Goal: Register for event/course

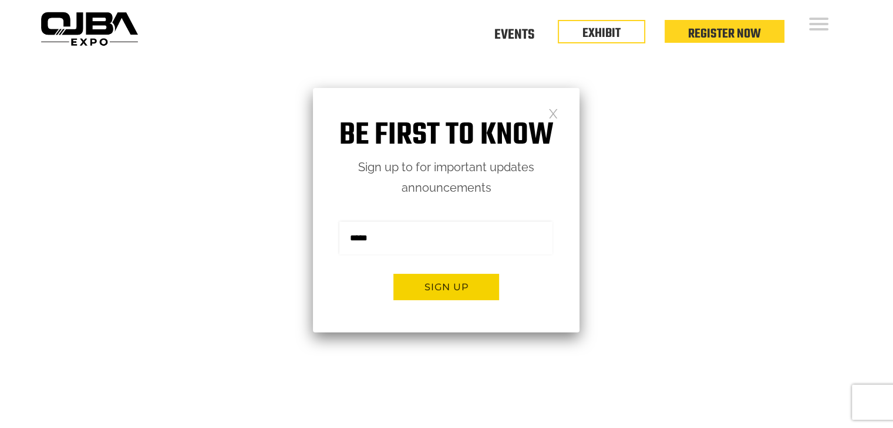
click at [550, 113] on link at bounding box center [553, 113] width 10 height 10
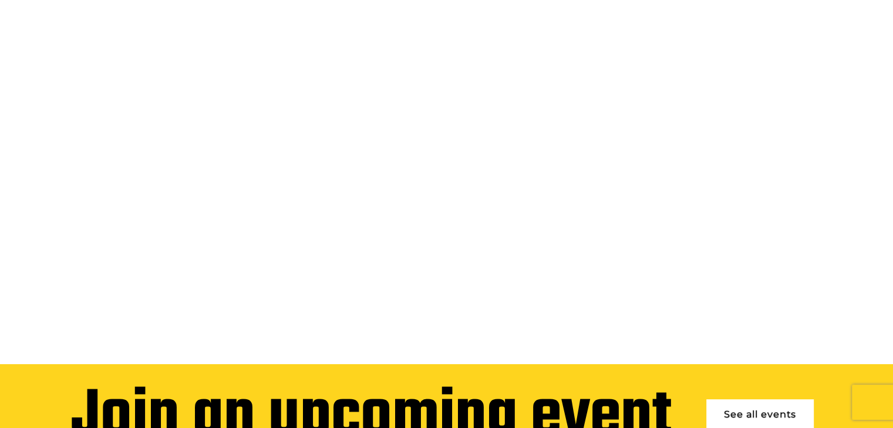
scroll to position [137, 0]
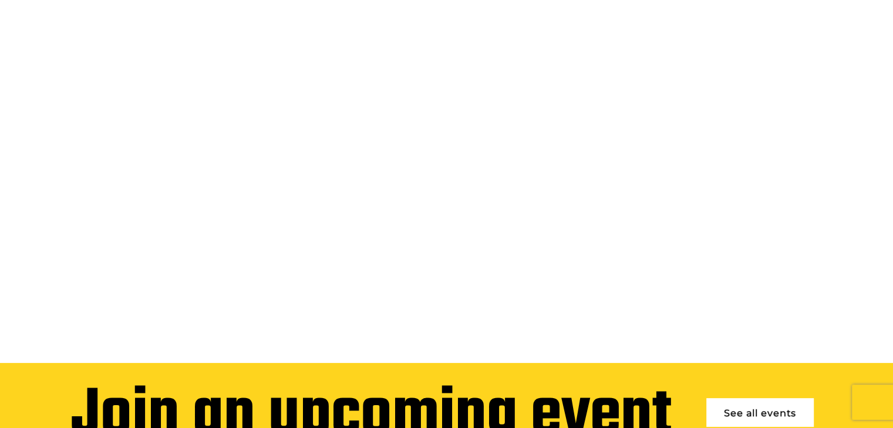
click at [742, 398] on link "See all events" at bounding box center [759, 412] width 107 height 29
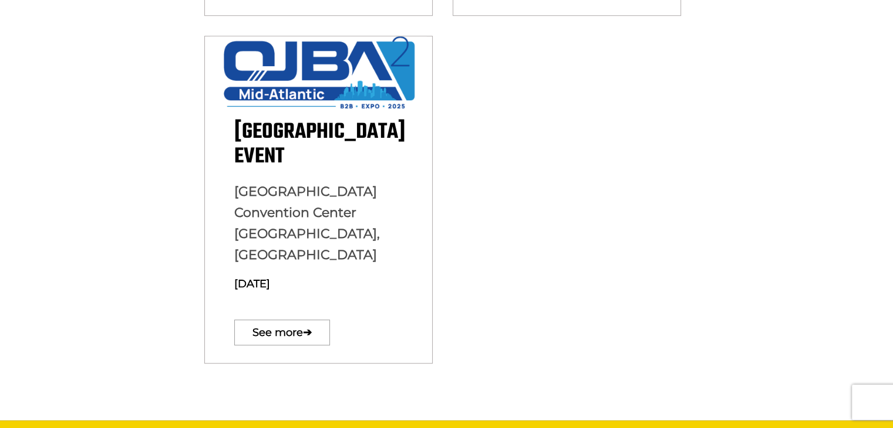
scroll to position [720, 0]
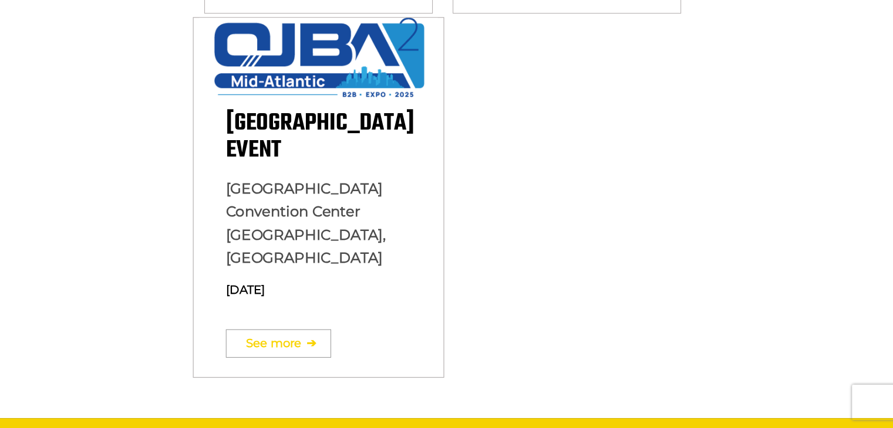
click at [265, 330] on link "See more ➔" at bounding box center [277, 344] width 105 height 28
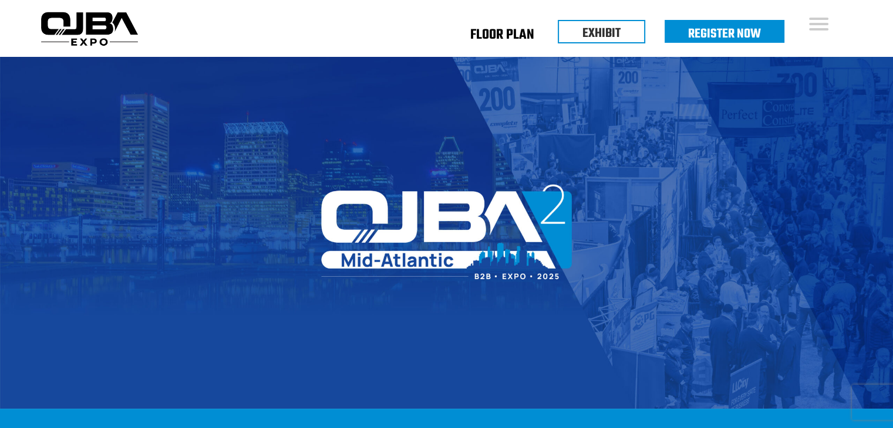
click at [502, 39] on link "Floor Plan" at bounding box center [502, 37] width 64 height 4
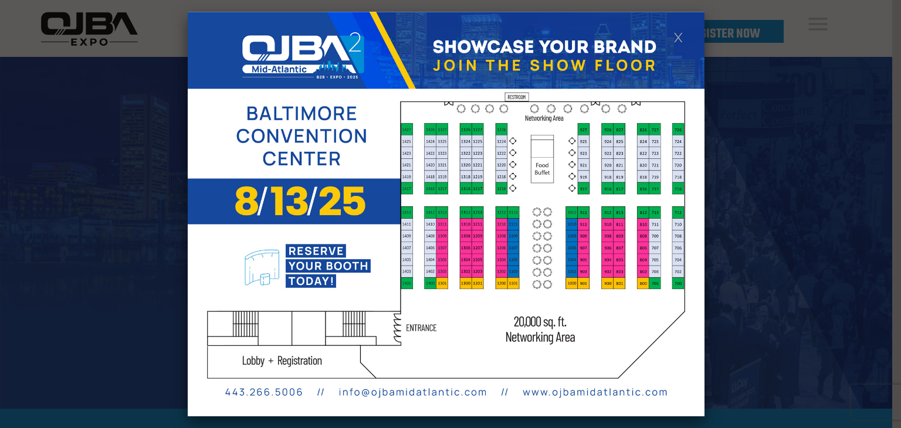
click at [678, 39] on link at bounding box center [679, 37] width 10 height 10
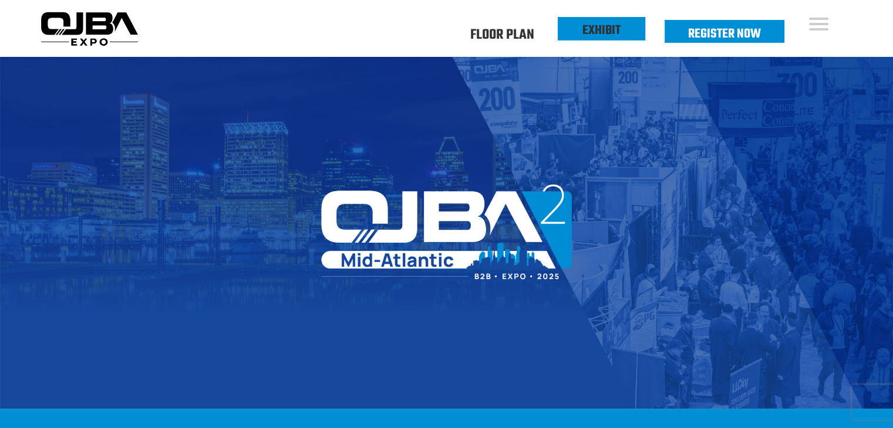
click at [604, 38] on link "EXHIBIT" at bounding box center [601, 31] width 38 height 20
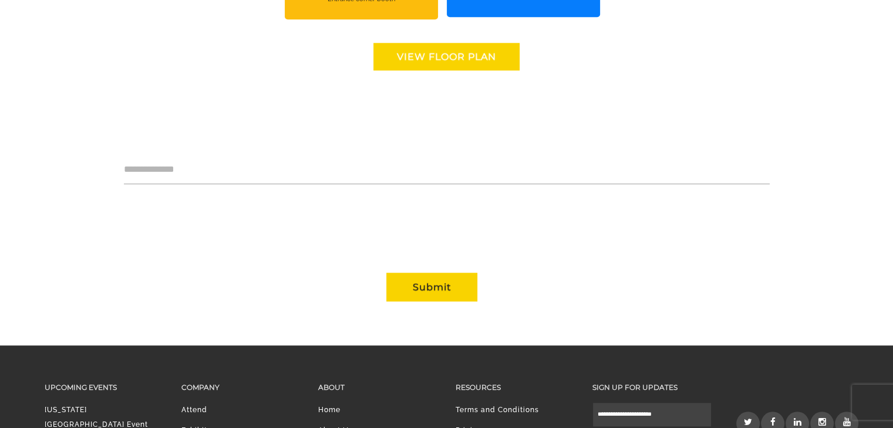
scroll to position [1216, 0]
